Goal: Navigation & Orientation: Find specific page/section

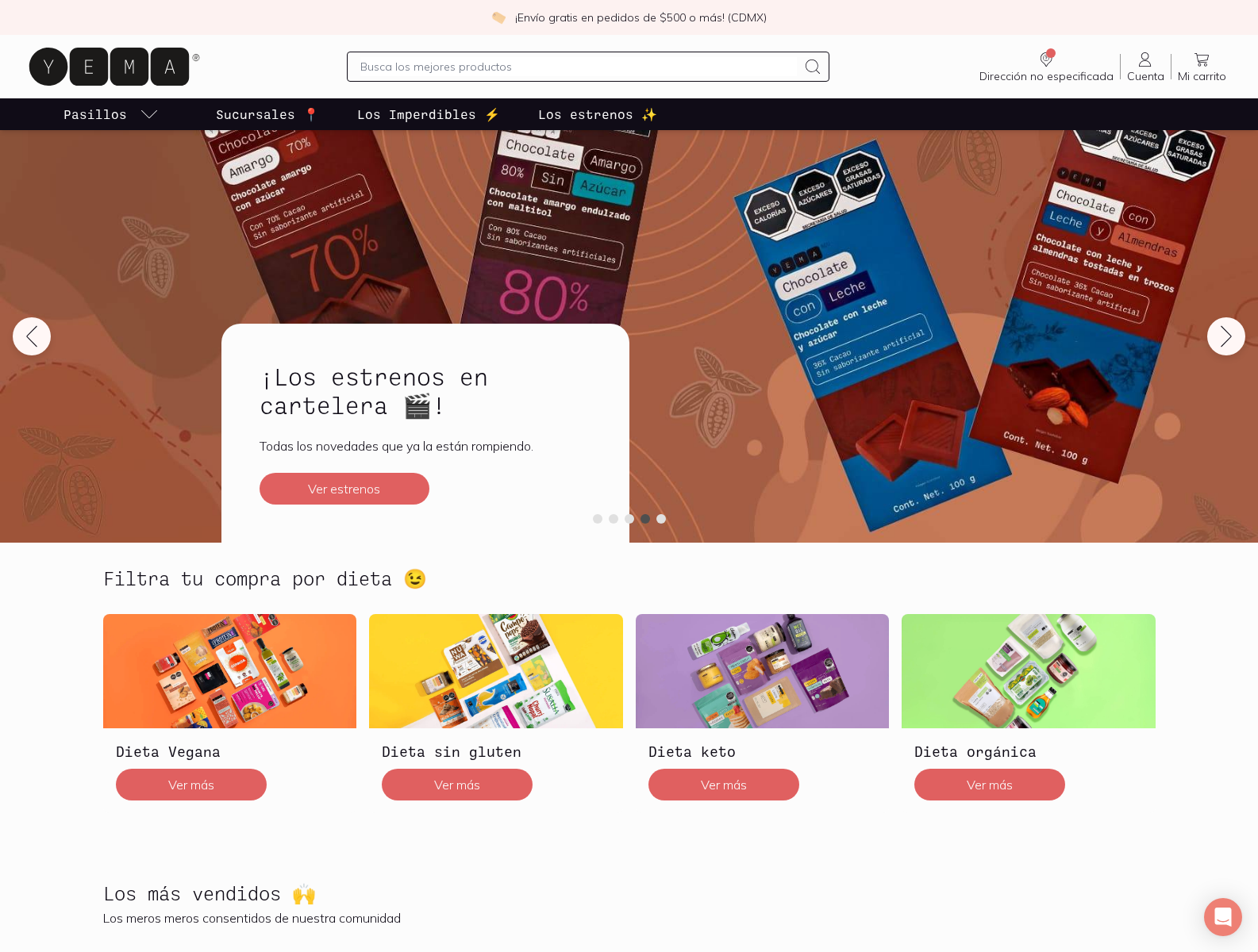
click at [1051, 53] on span "Dirección no especificada" at bounding box center [1051, 53] width 9 height 9
